Goal: Navigation & Orientation: Go to known website

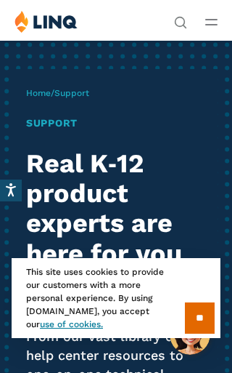
click at [198, 332] on input "**" at bounding box center [200, 317] width 30 height 31
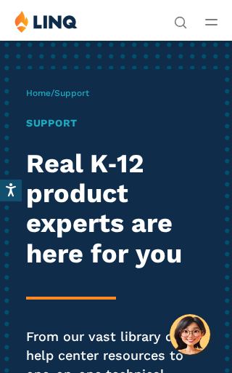
click at [38, 12] on img at bounding box center [46, 21] width 63 height 23
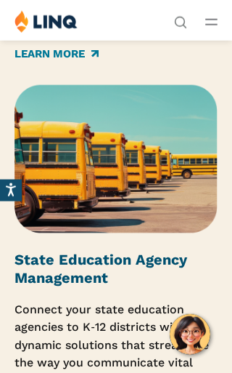
scroll to position [3636, 0]
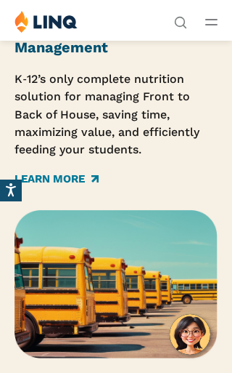
click at [215, 20] on line "Open Main Menu" at bounding box center [211, 20] width 11 height 0
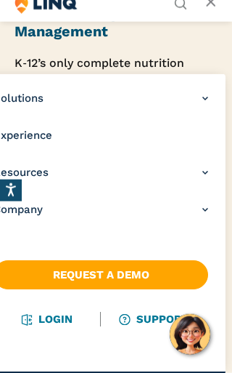
scroll to position [3657, 0]
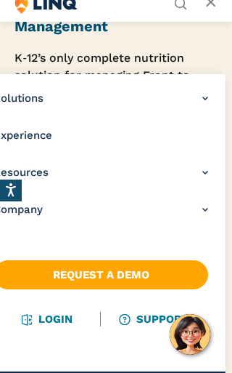
click at [53, 324] on link "Login" at bounding box center [48, 318] width 50 height 13
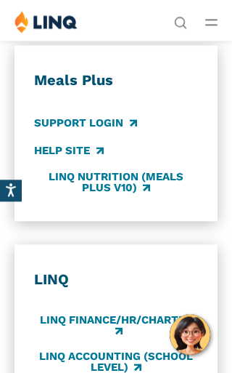
scroll to position [915, 0]
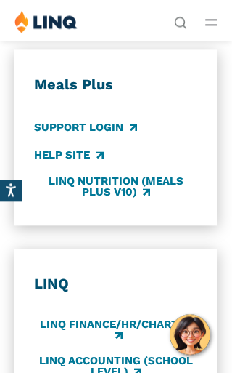
click at [62, 120] on link "Support Login" at bounding box center [85, 127] width 102 height 16
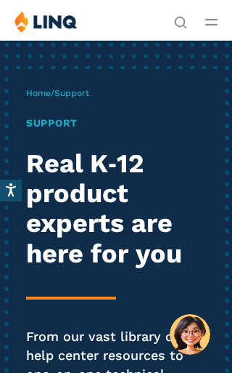
click at [216, 16] on button "Open Main Menu" at bounding box center [212, 22] width 12 height 16
